Goal: Book appointment/travel/reservation

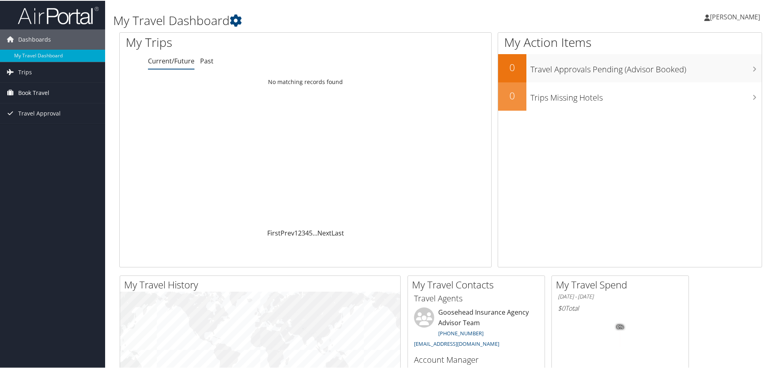
click at [30, 94] on span "Book Travel" at bounding box center [33, 92] width 31 height 20
click at [35, 105] on link "Agent Booking Request" at bounding box center [52, 108] width 105 height 12
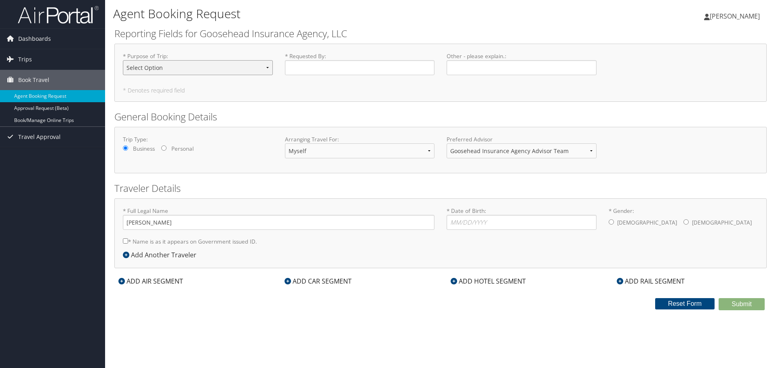
drag, startPoint x: 219, startPoint y: 60, endPoint x: 217, endPoint y: 67, distance: 7.2
click at [219, 60] on select "Select Option Agency Site Visit - Support Campus Recruiting Visit Carrier Partn…" at bounding box center [198, 67] width 150 height 15
select select "Training - Development"
click at [123, 60] on select "Select Option Agency Site Visit - Support Campus Recruiting Visit Carrier Partn…" at bounding box center [198, 67] width 150 height 15
click at [288, 66] on input "* Requested By : Required" at bounding box center [360, 67] width 150 height 15
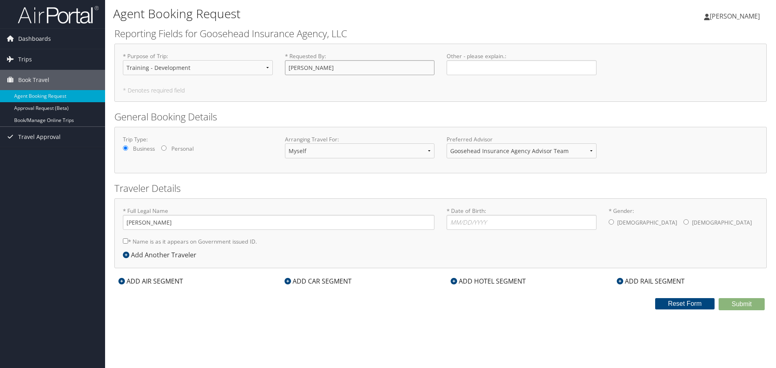
type input "[PERSON_NAME]"
click at [465, 66] on input "Other - please explain. : Required" at bounding box center [521, 67] width 150 height 15
click at [326, 152] on select "Myself Another Traveler Guest Traveler" at bounding box center [360, 150] width 150 height 15
click at [477, 151] on select "Goosehead Insurance Agency Advisor Team" at bounding box center [521, 150] width 150 height 15
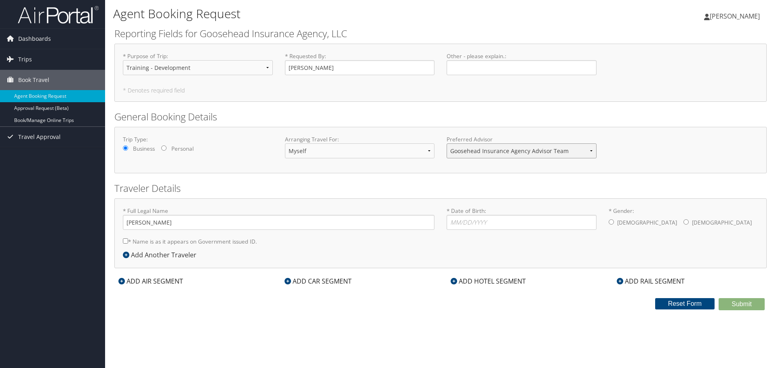
click at [477, 151] on select "Goosehead Insurance Agency Advisor Team" at bounding box center [521, 150] width 150 height 15
click at [457, 221] on input "* Date of Birth: Invalid Date" at bounding box center [521, 222] width 150 height 15
type input "06/09/2001"
click at [613, 222] on input "* Gender: Male Female" at bounding box center [610, 221] width 5 height 5
radio input "true"
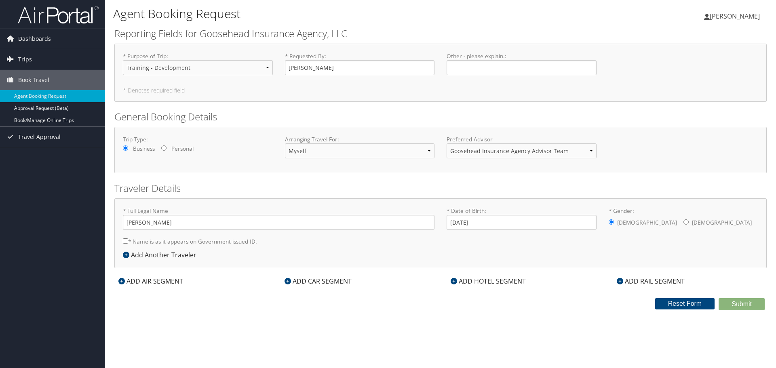
click at [123, 241] on input "* Name is as it appears on Government issued ID." at bounding box center [125, 240] width 5 height 5
checkbox input "true"
click at [139, 224] on input "Jack Lee" at bounding box center [279, 222] width 312 height 15
type input "Jack Jeffrey Lee"
click at [123, 282] on icon at bounding box center [121, 281] width 6 height 6
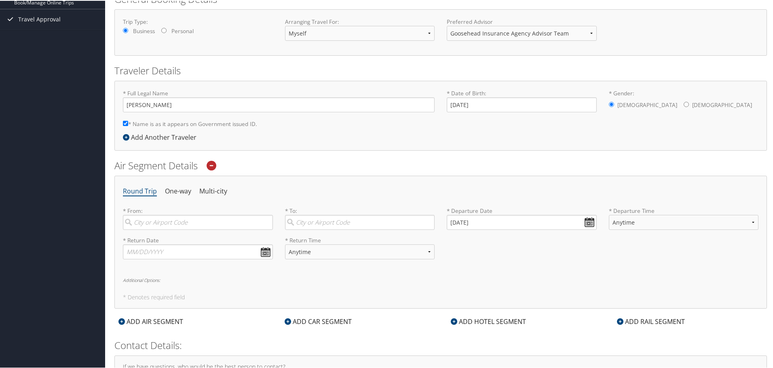
scroll to position [121, 0]
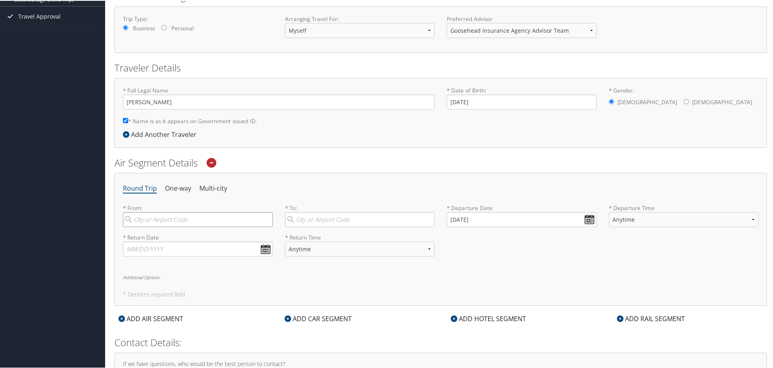
click at [171, 220] on input "search" at bounding box center [198, 218] width 150 height 15
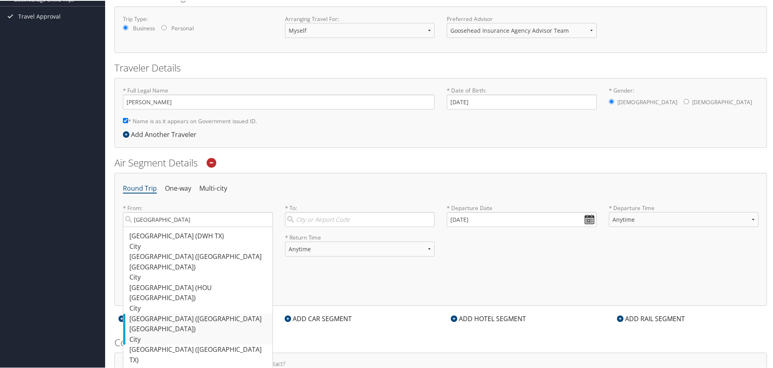
click at [171, 313] on div "Houston (IAH TX)" at bounding box center [198, 323] width 139 height 21
click at [171, 226] on input "Houston" at bounding box center [198, 218] width 150 height 15
type input "Houston (IAH TX)"
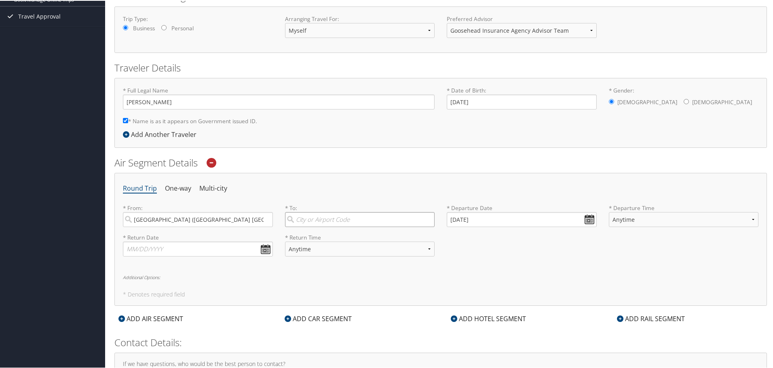
click at [309, 220] on input "search" at bounding box center [360, 218] width 150 height 15
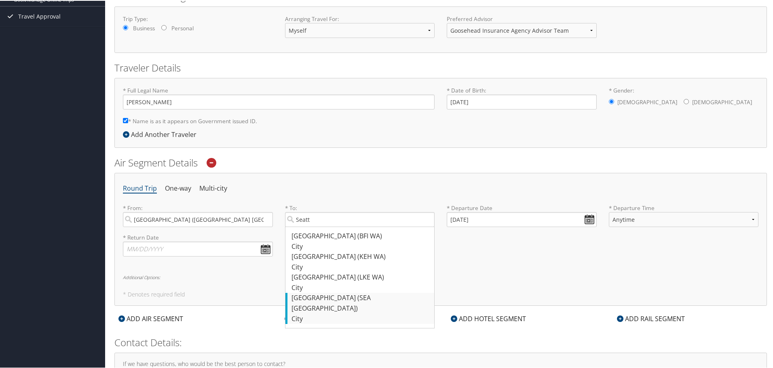
click at [335, 297] on div "Seattle (SEA WA)" at bounding box center [360, 302] width 139 height 21
click at [335, 226] on input "Seatt" at bounding box center [360, 218] width 150 height 15
type input "Seattle (SEA WA)"
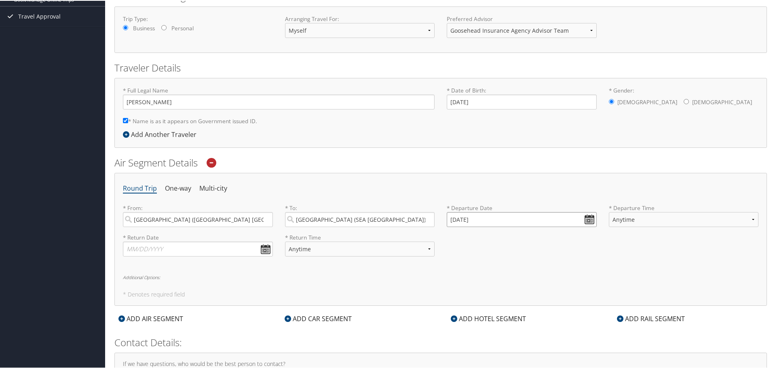
click at [586, 217] on input "09/30/2025" at bounding box center [521, 218] width 150 height 15
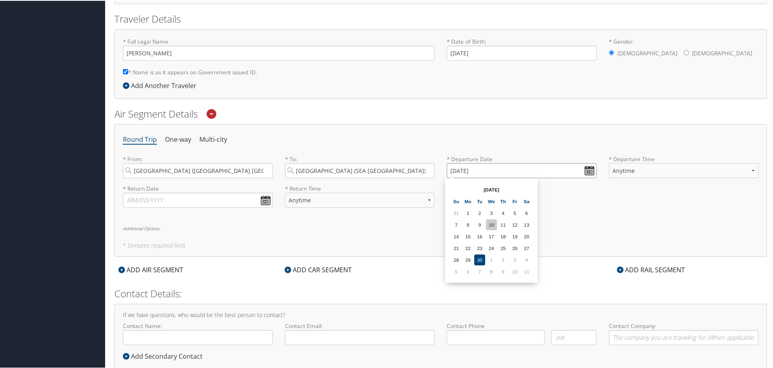
scroll to position [151, 0]
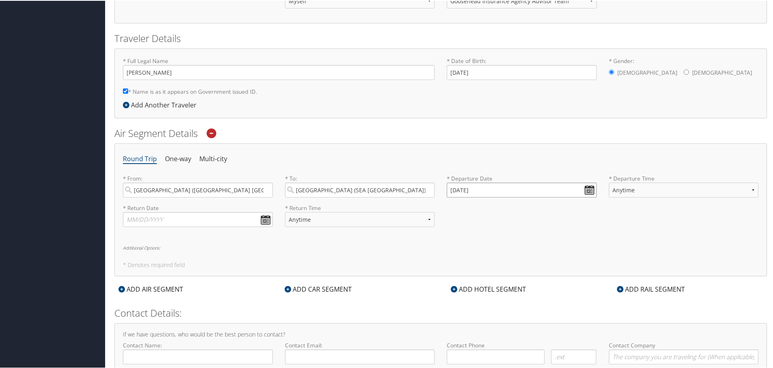
click at [589, 189] on input "09/30/2025" at bounding box center [521, 189] width 150 height 15
click at [531, 211] on th at bounding box center [526, 208] width 11 height 11
click at [480, 270] on td "21" at bounding box center [479, 266] width 11 height 11
type input "10/21/2025"
click at [670, 187] on select "Anytime Early Morning (5AM-7AM) Morning (7AM-12PM) Afternoon (12PM-5PM) Evening…" at bounding box center [683, 189] width 150 height 15
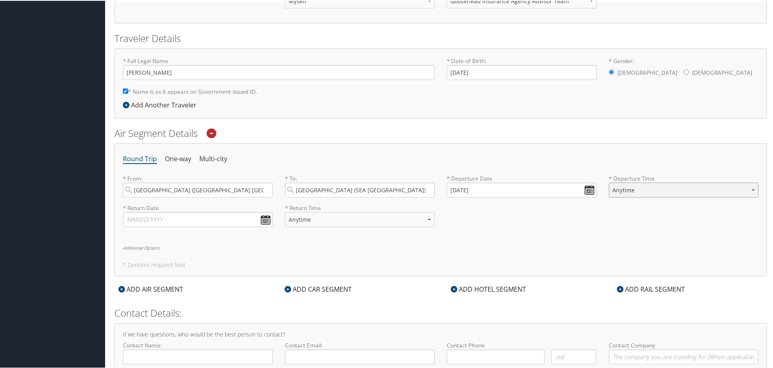
select select "7AM-12PM"
click at [608, 182] on select "Anytime Early Morning (5AM-7AM) Morning (7AM-12PM) Afternoon (12PM-5PM) Evening…" at bounding box center [683, 189] width 150 height 15
click at [203, 220] on input "text" at bounding box center [198, 218] width 150 height 15
click at [200, 236] on th at bounding box center [204, 237] width 11 height 11
click at [190, 296] on td "24" at bounding box center [192, 296] width 11 height 11
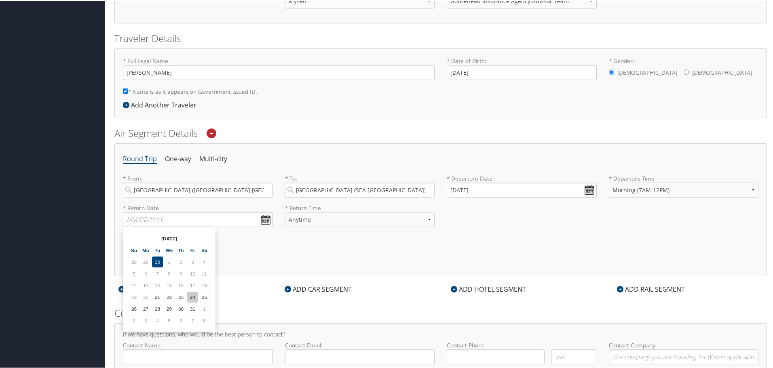
type input "10/24/2025"
click at [307, 215] on select "Anytime Early Morning (5AM-7AM) Morning (7AM-12PM) Afternoon (12PM-5PM) Evening…" at bounding box center [360, 218] width 150 height 15
select select "7AM-12PM"
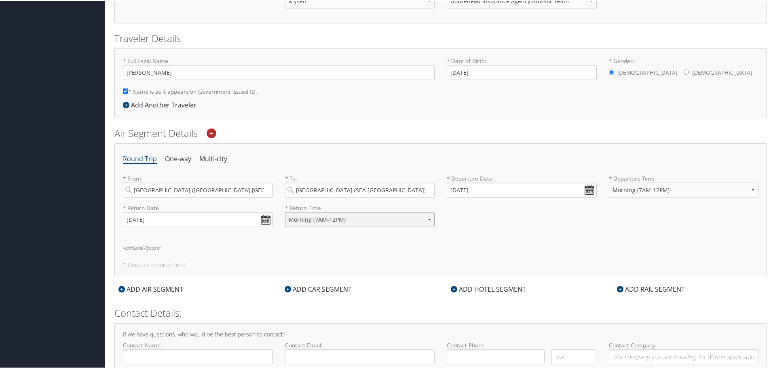
click at [285, 211] on select "Anytime Early Morning (5AM-7AM) Morning (7AM-12PM) Afternoon (12PM-5PM) Evening…" at bounding box center [360, 218] width 150 height 15
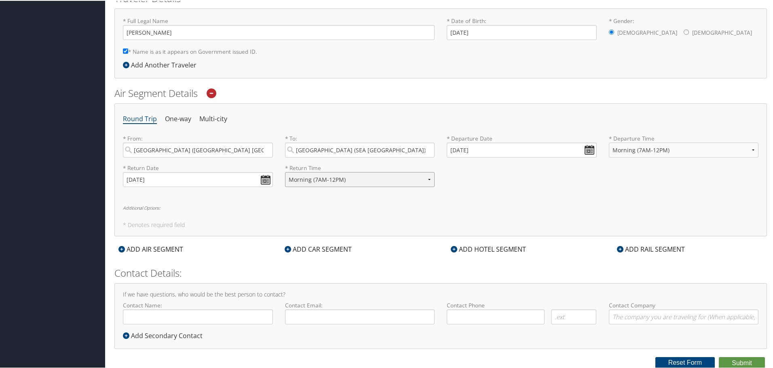
scroll to position [191, 0]
click at [286, 250] on icon at bounding box center [287, 248] width 6 height 6
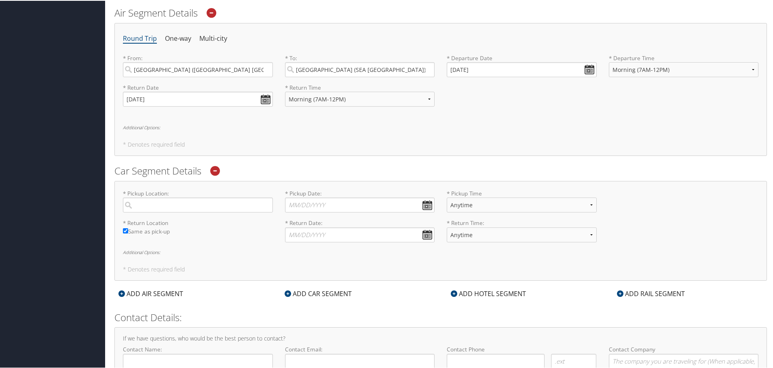
scroll to position [272, 0]
click at [196, 203] on input "search" at bounding box center [198, 203] width 150 height 15
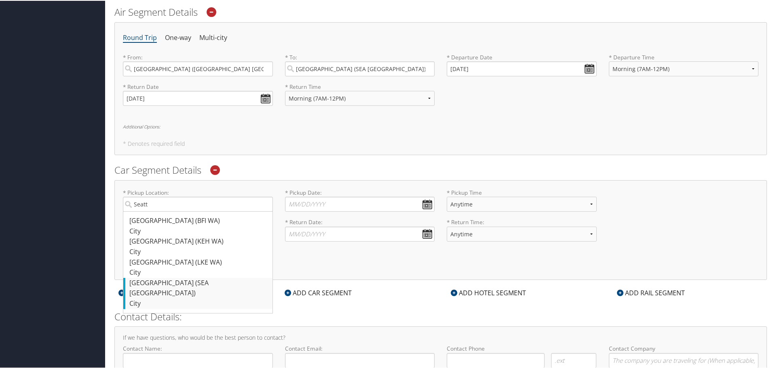
click at [179, 282] on div "Seattle (SEA WA)" at bounding box center [198, 287] width 139 height 21
click at [179, 211] on input "Seatt" at bounding box center [198, 203] width 150 height 15
type input "Seattle"
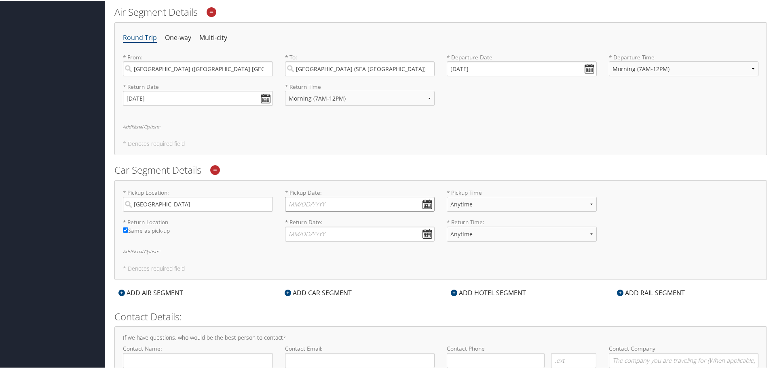
click at [301, 201] on input "* Pickup Date: Dates must be valid" at bounding box center [360, 203] width 150 height 15
click at [368, 223] on th at bounding box center [365, 222] width 11 height 11
click at [316, 282] on td "21" at bounding box center [318, 281] width 11 height 11
type input "10/21/2025"
click at [419, 233] on input "* Return Date: Dates must be valid" at bounding box center [360, 233] width 150 height 15
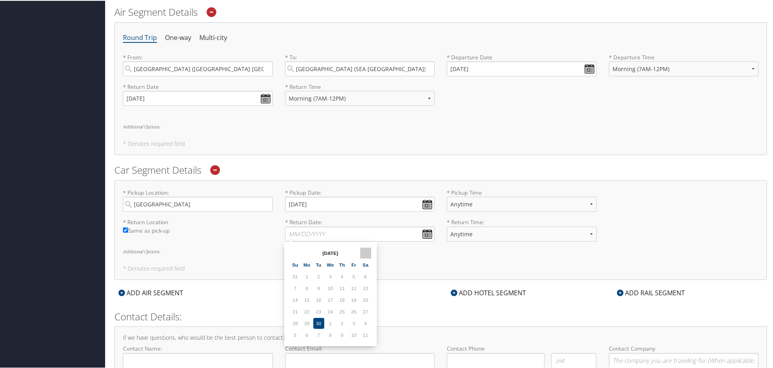
click at [368, 253] on th at bounding box center [365, 252] width 11 height 11
click at [353, 310] on td "24" at bounding box center [353, 310] width 11 height 11
type input "10/24/2025"
click at [420, 204] on input "10/21/2025" at bounding box center [360, 203] width 150 height 15
click at [388, 183] on div "* Pickup Location: Seattle Required * Pickup Date: 10/21/2025 Dates must be val…" at bounding box center [440, 229] width 652 height 100
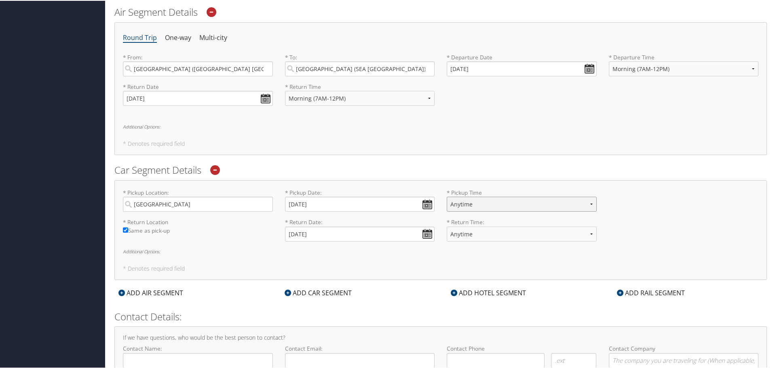
click at [462, 205] on select "Anytime 12:00 AM 1:00 AM 2:00 AM 3:00 AM 4:00 AM 5:00 AM 6:00 AM 7:00 AM 8:00 A…" at bounding box center [521, 203] width 150 height 15
click at [417, 134] on div "Round Trip One-way Multi-city * From: Houston (IAH TX) Required * To: Seattle (…" at bounding box center [440, 87] width 652 height 133
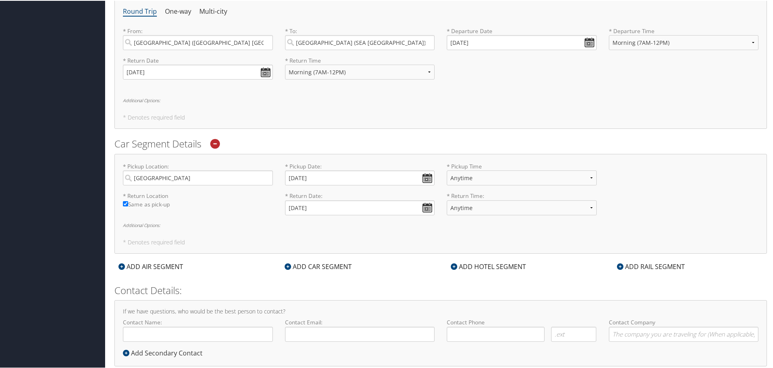
scroll to position [316, 0]
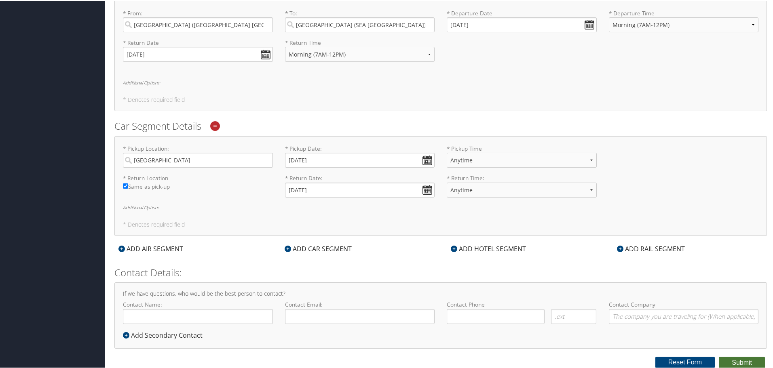
click at [737, 363] on button "Submit" at bounding box center [741, 362] width 46 height 12
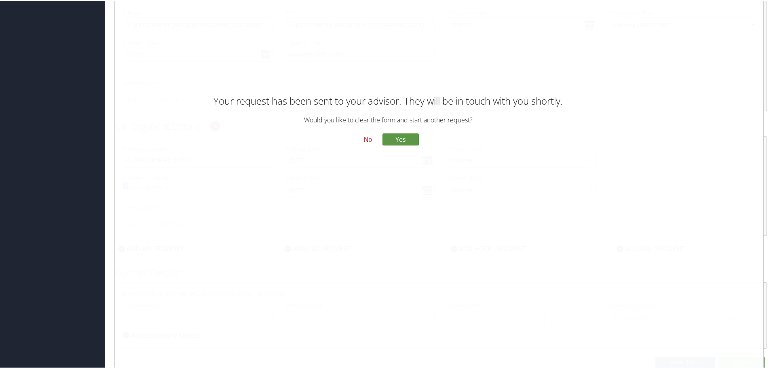
click at [367, 138] on button "No" at bounding box center [367, 139] width 21 height 14
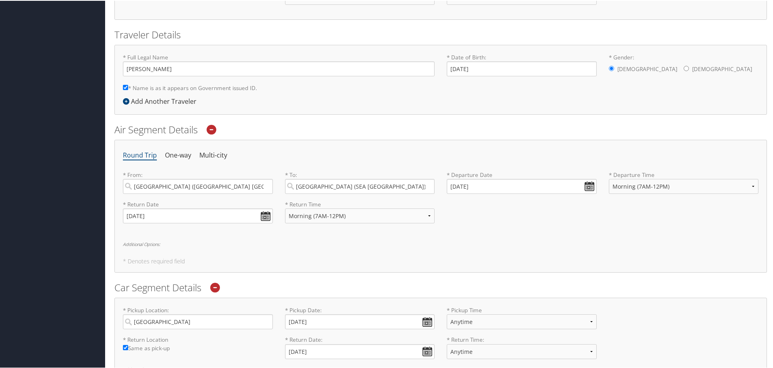
scroll to position [0, 0]
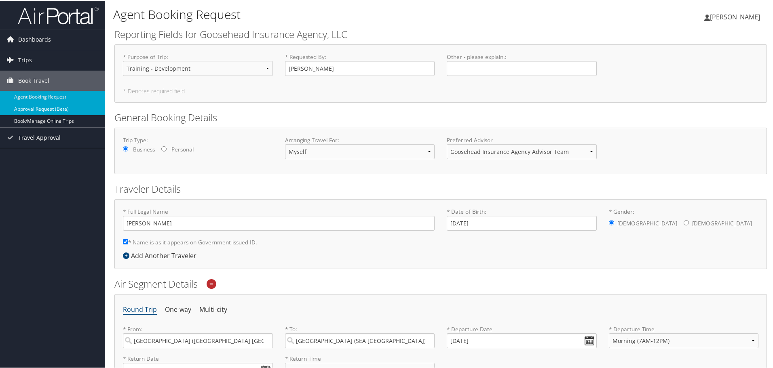
click at [67, 105] on link "Approval Request (Beta)" at bounding box center [52, 108] width 105 height 12
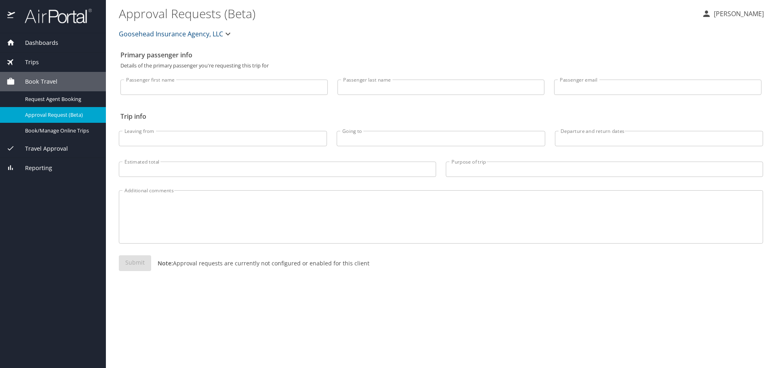
click at [36, 40] on span "Dashboards" at bounding box center [36, 42] width 43 height 9
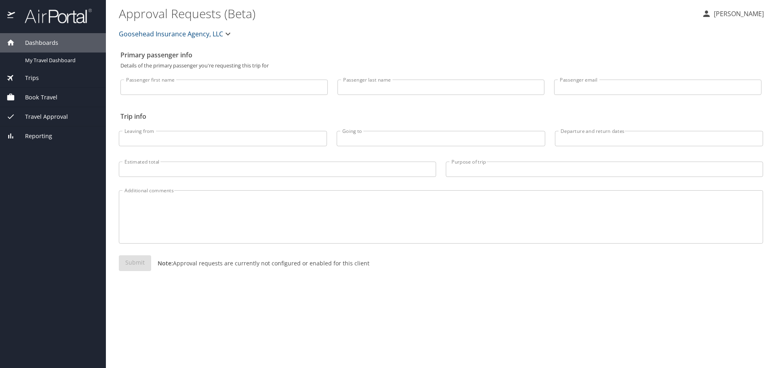
click at [36, 40] on span "Dashboards" at bounding box center [36, 42] width 43 height 9
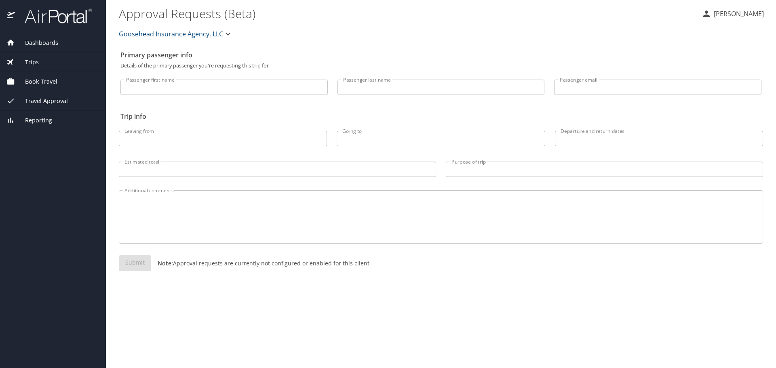
click at [36, 40] on span "Dashboards" at bounding box center [36, 42] width 43 height 9
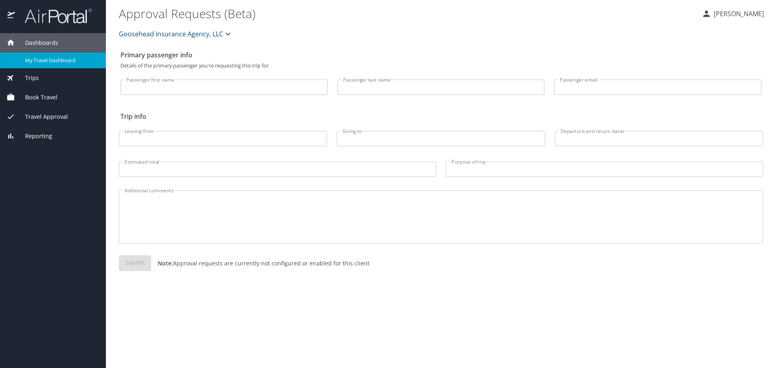
click at [45, 59] on span "My Travel Dashboard" at bounding box center [60, 61] width 71 height 8
